Goal: Task Accomplishment & Management: Use online tool/utility

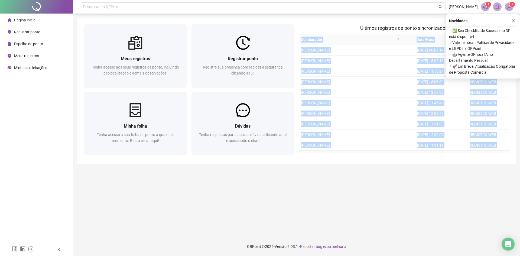
drag, startPoint x: 301, startPoint y: 38, endPoint x: 358, endPoint y: 156, distance: 130.7
click at [358, 156] on div "Últimos registros [PERSON_NAME] sincronizados Colaborador Data/Hora [PERSON_NAM…" at bounding box center [404, 90] width 215 height 133
click at [345, 153] on td "[PERSON_NAME]" at bounding box center [351, 156] width 105 height 11
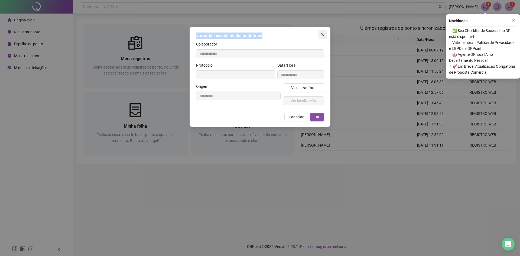
drag, startPoint x: 317, startPoint y: 34, endPoint x: 321, endPoint y: 35, distance: 3.5
click at [320, 35] on div "**********" at bounding box center [260, 77] width 141 height 100
click at [325, 35] on icon "close" at bounding box center [323, 35] width 4 height 4
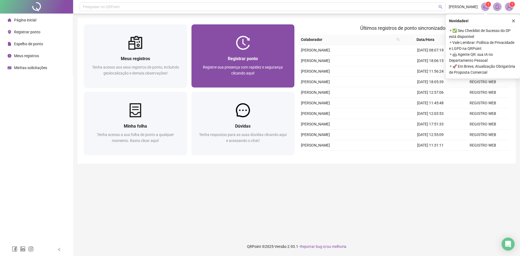
click at [228, 50] on div "Registrar ponto Registre sua presença com rapidez e segurança clicando aqui!" at bounding box center [243, 69] width 103 height 38
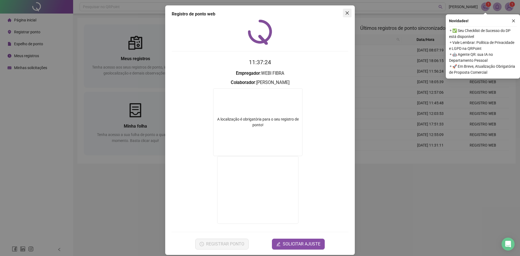
click at [344, 12] on span "Close" at bounding box center [347, 13] width 9 height 4
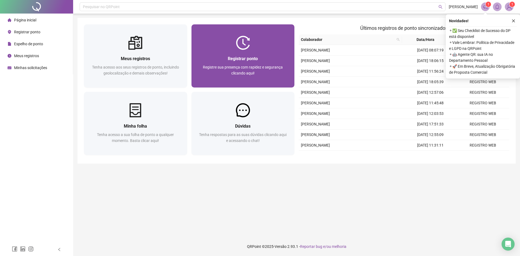
click at [266, 49] on div at bounding box center [243, 43] width 103 height 14
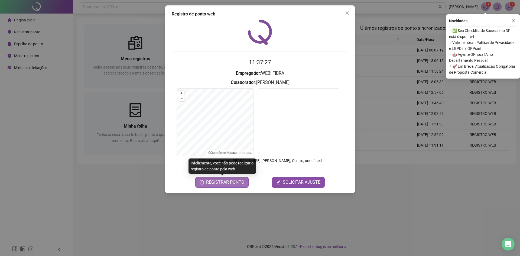
click at [231, 183] on span "REGISTRAR PONTO" at bounding box center [225, 182] width 38 height 7
